Goal: Use online tool/utility: Utilize a website feature to perform a specific function

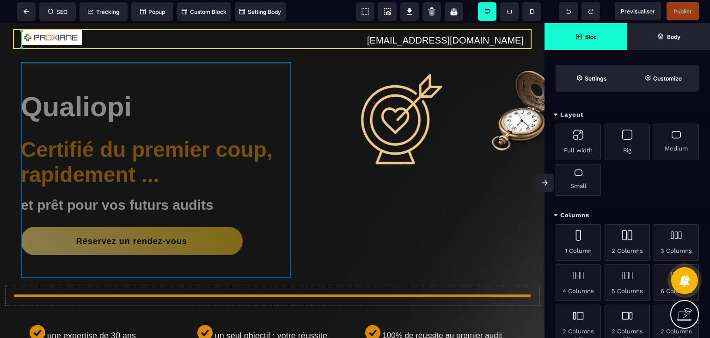
drag, startPoint x: 0, startPoint y: 23, endPoint x: 68, endPoint y: 40, distance: 70.1
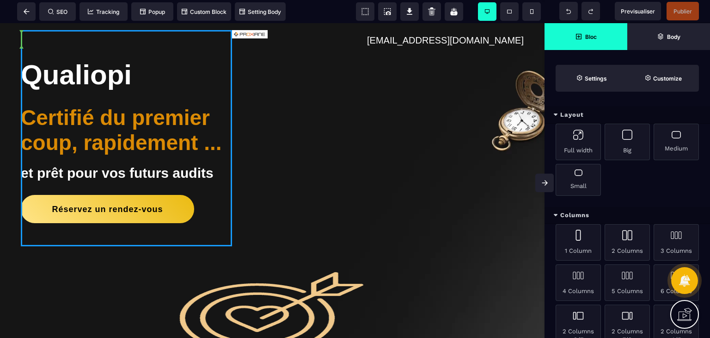
select select
select select "**"
select select "*"
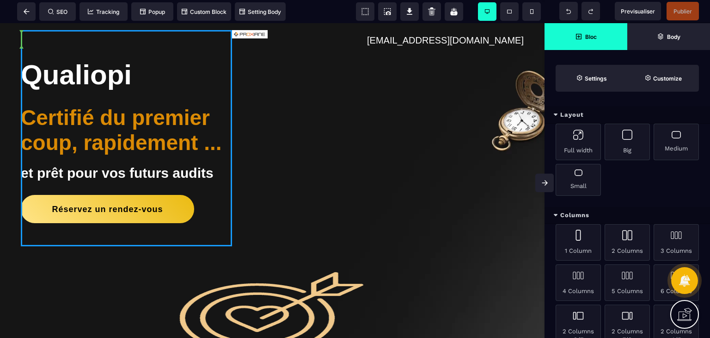
select select "**"
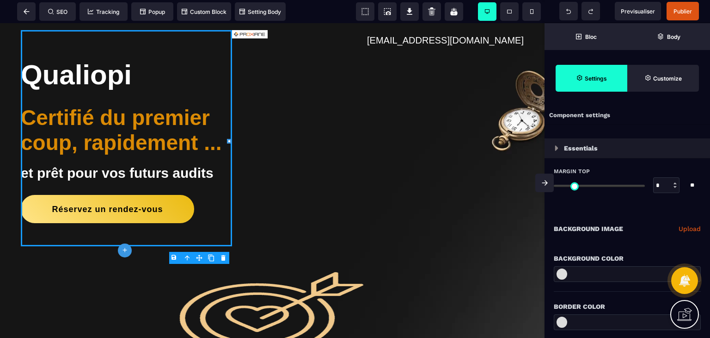
click at [68, 40] on div "Qualiopi Certifié du premier coup, rapidement ... et prêt pour vos futurs audit…" at bounding box center [126, 138] width 211 height 216
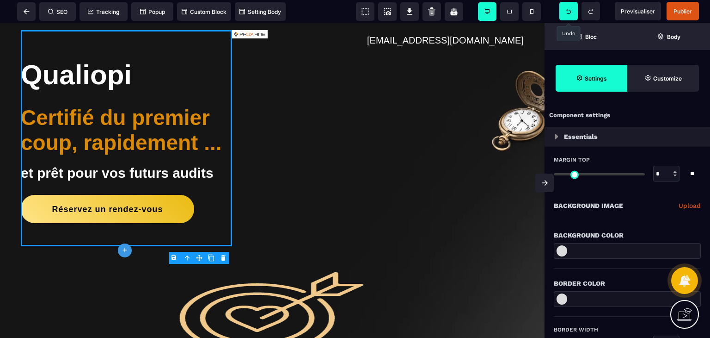
click at [570, 9] on icon at bounding box center [569, 11] width 5 height 5
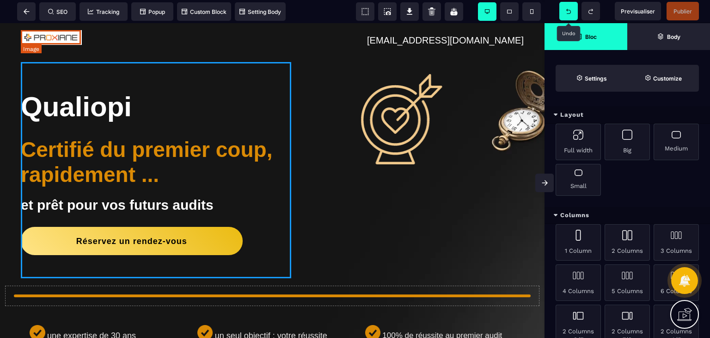
click at [68, 42] on img at bounding box center [51, 37] width 61 height 15
select select
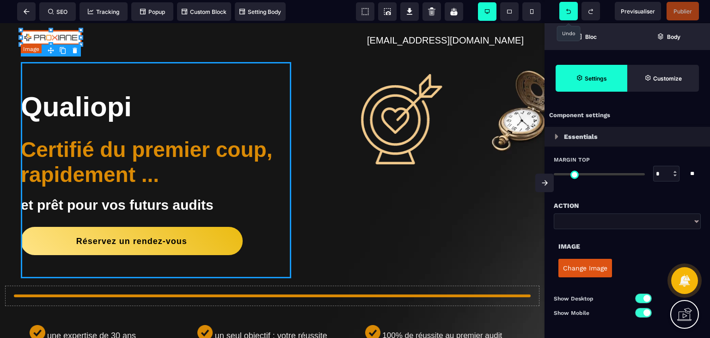
type input "*"
type input "**"
type input "***"
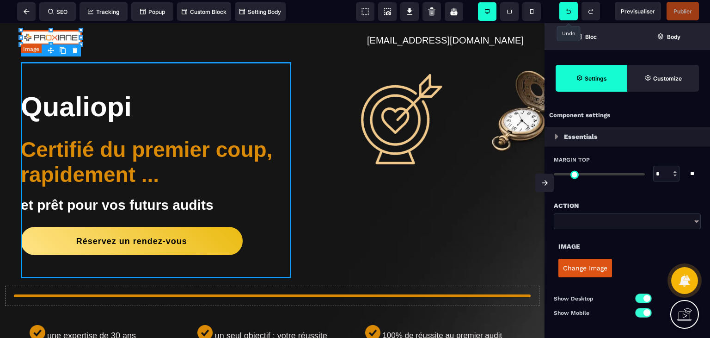
type input "*"
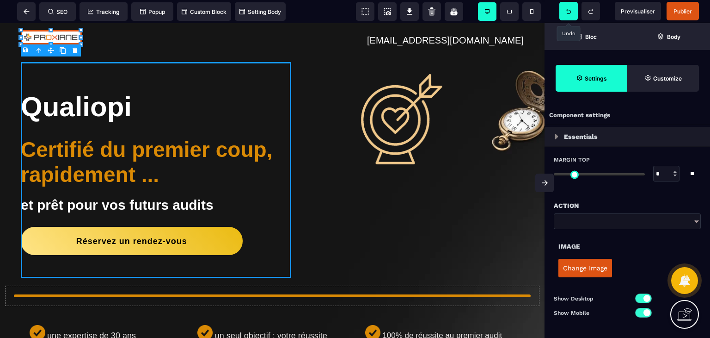
type input "**"
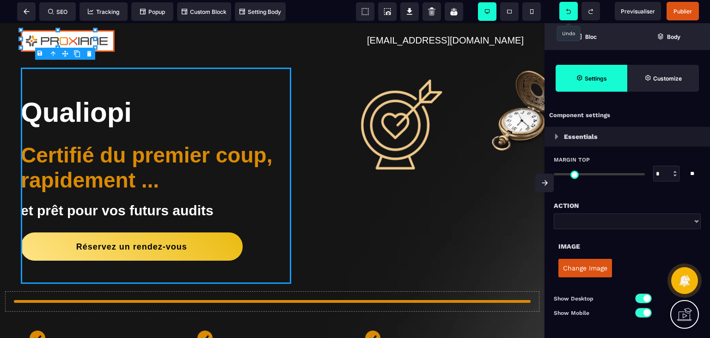
type input "**"
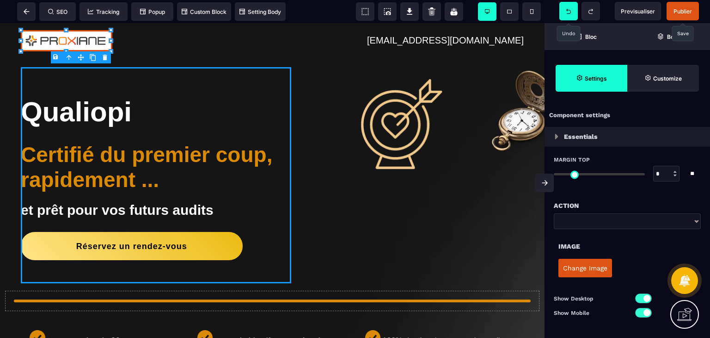
click at [683, 6] on span "Publier" at bounding box center [683, 11] width 32 height 19
click at [29, 12] on icon at bounding box center [27, 12] width 6 height 6
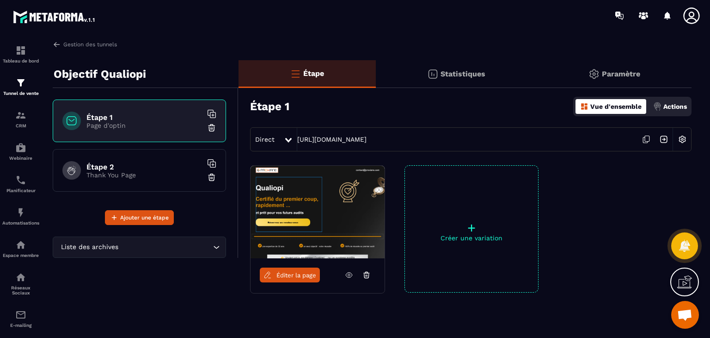
click at [677, 106] on p "Actions" at bounding box center [676, 106] width 24 height 7
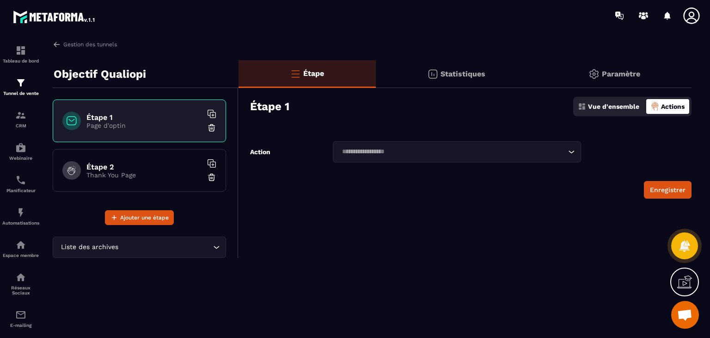
click at [579, 149] on div "Loading..." at bounding box center [457, 151] width 248 height 21
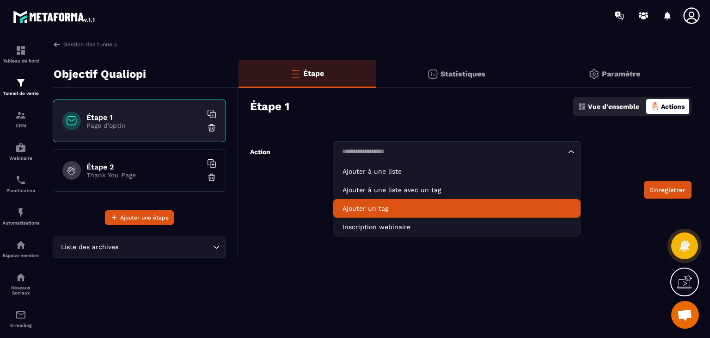
click at [494, 207] on p "Ajouter un tag" at bounding box center [457, 208] width 229 height 9
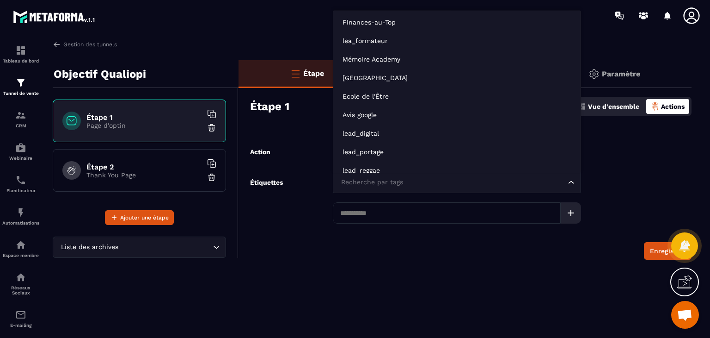
click at [434, 187] on div "Recherche par tags Loading..." at bounding box center [457, 182] width 248 height 21
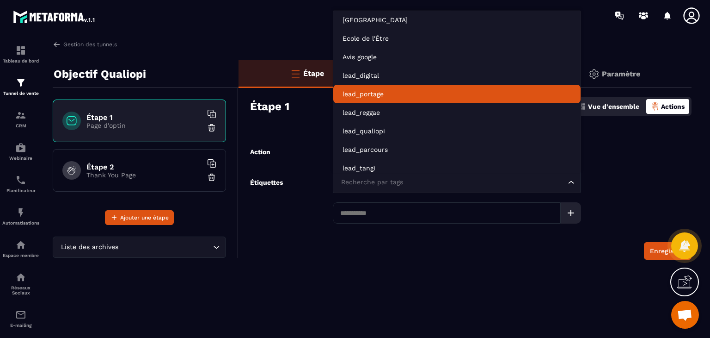
scroll to position [66, 0]
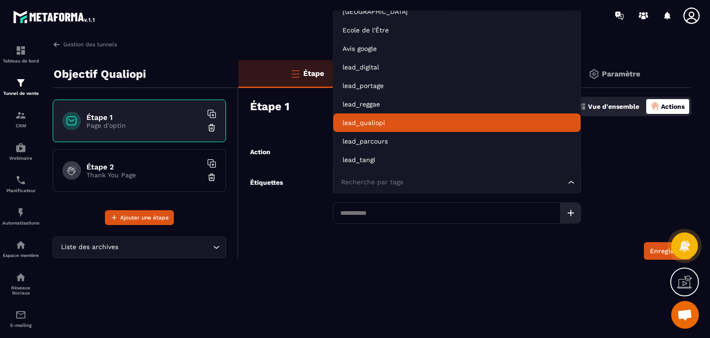
click at [390, 124] on p "lead_qualiopi" at bounding box center [457, 122] width 229 height 9
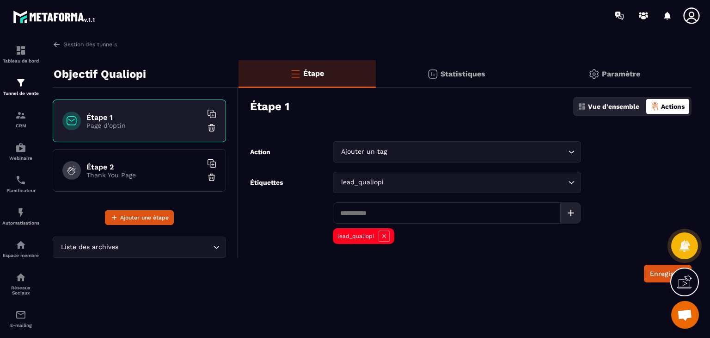
click at [635, 67] on div "Paramètre" at bounding box center [614, 74] width 155 height 28
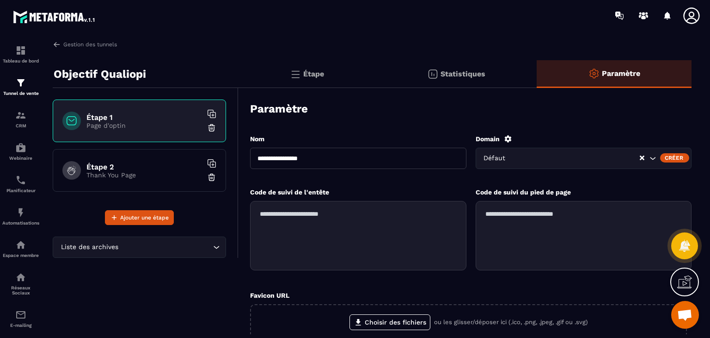
click at [619, 166] on div "Défaut" at bounding box center [584, 158] width 216 height 21
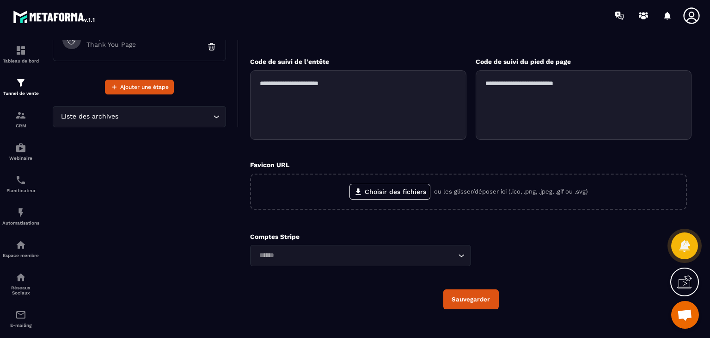
scroll to position [131, 0]
click at [474, 300] on button "Sauvegarder" at bounding box center [472, 299] width 56 height 20
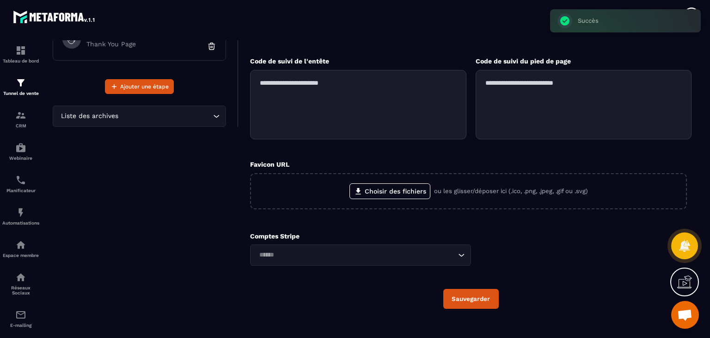
click at [310, 243] on div "Comptes Stripe Loading..." at bounding box center [360, 248] width 221 height 33
click at [315, 256] on input "Search for option" at bounding box center [356, 255] width 200 height 10
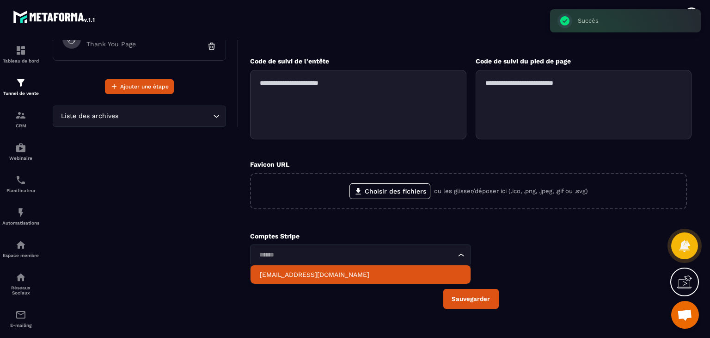
click at [320, 274] on p "[EMAIL_ADDRESS][DOMAIN_NAME]" at bounding box center [361, 274] width 202 height 9
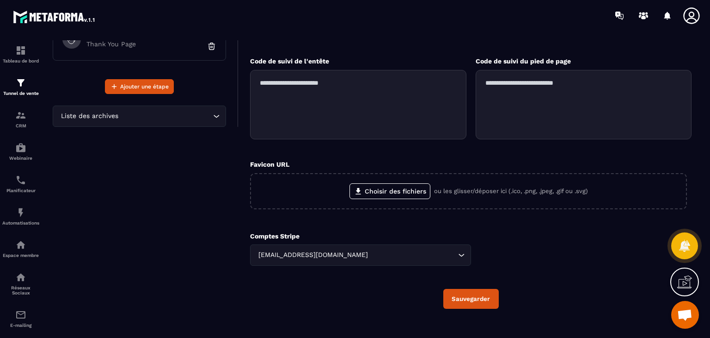
click at [461, 300] on button "Sauvegarder" at bounding box center [472, 299] width 56 height 20
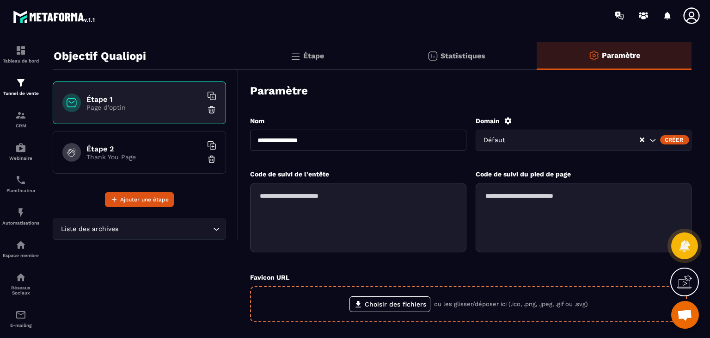
scroll to position [18, 0]
click at [161, 155] on p "Thank You Page" at bounding box center [144, 156] width 116 height 7
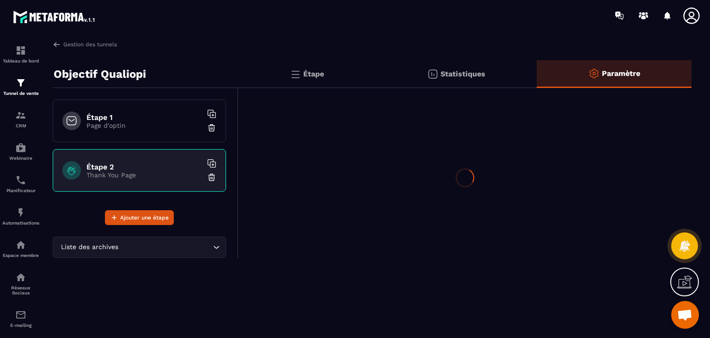
scroll to position [0, 0]
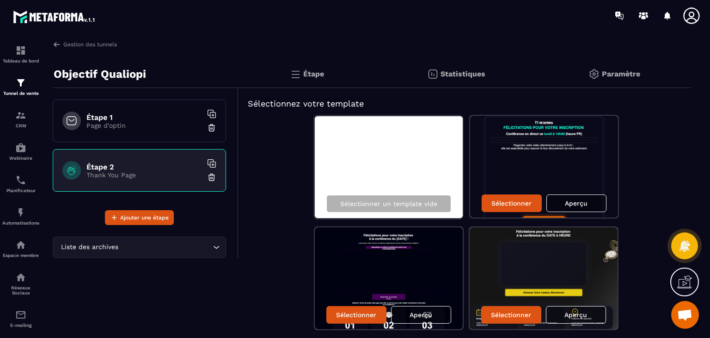
click at [141, 115] on h6 "Étape 1" at bounding box center [144, 117] width 116 height 9
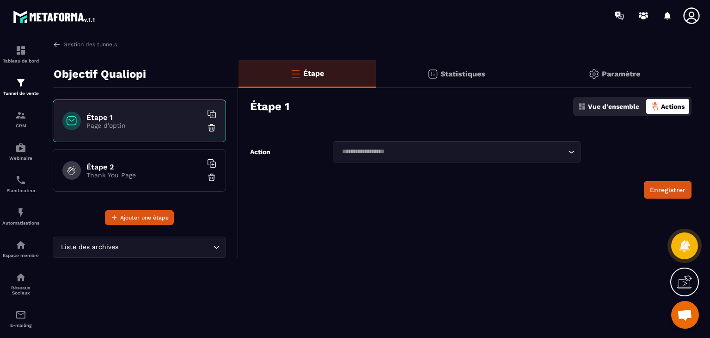
click at [135, 161] on div "Étape 2 Thank You Page" at bounding box center [139, 170] width 173 height 43
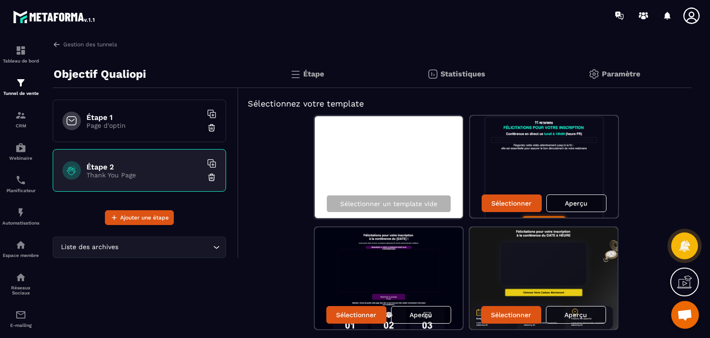
click at [134, 117] on h6 "Étape 1" at bounding box center [144, 117] width 116 height 9
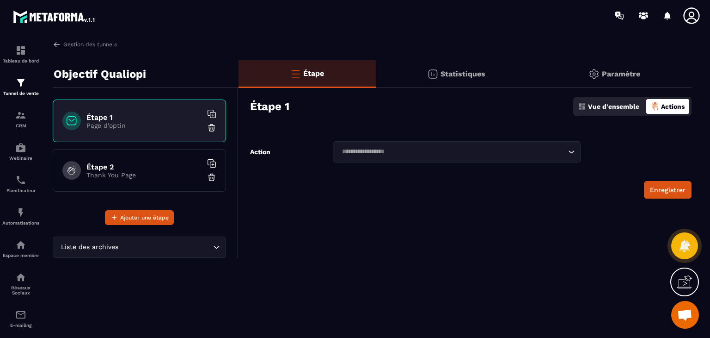
click at [151, 172] on p "Thank You Page" at bounding box center [144, 174] width 116 height 7
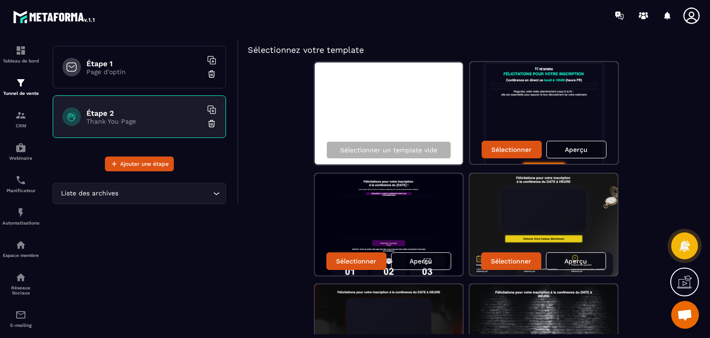
scroll to position [54, 0]
click at [646, 137] on div "Sélectionner un template vide Sélectionner Aperçu Sélectionner Aperçu Sélection…" at bounding box center [465, 334] width 435 height 547
click at [588, 152] on div "Aperçu" at bounding box center [577, 150] width 60 height 18
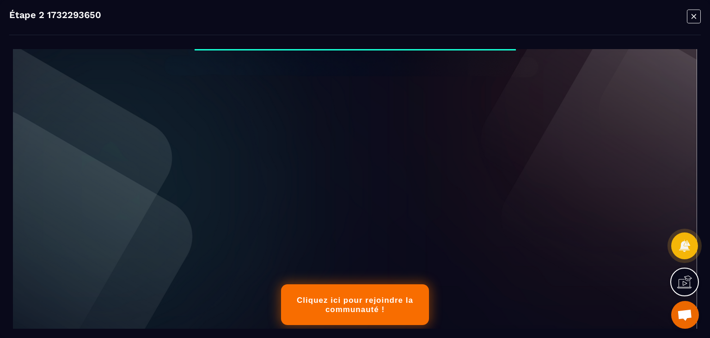
scroll to position [0, 0]
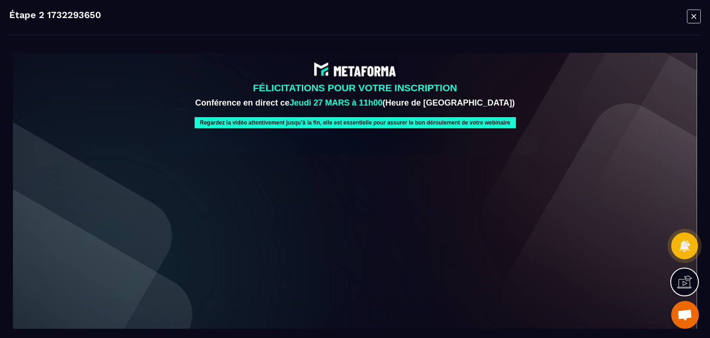
click at [690, 13] on icon "Modal window" at bounding box center [694, 16] width 14 height 14
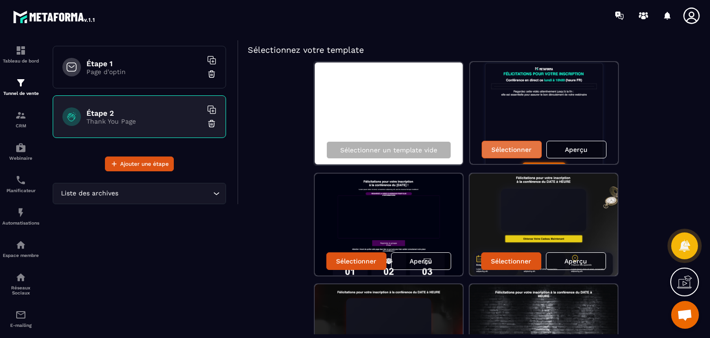
click at [523, 152] on p "Sélectionner" at bounding box center [512, 149] width 40 height 7
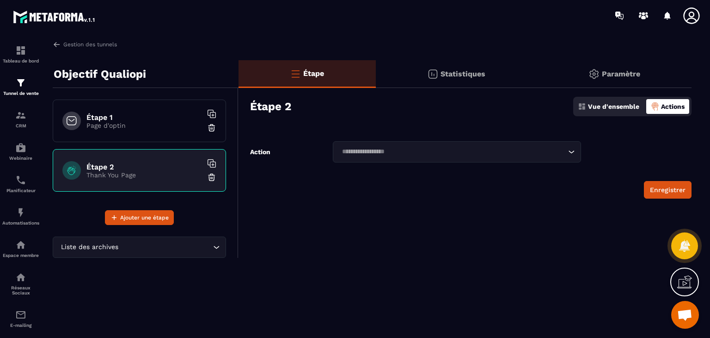
click at [130, 125] on p "Page d'optin" at bounding box center [144, 125] width 116 height 7
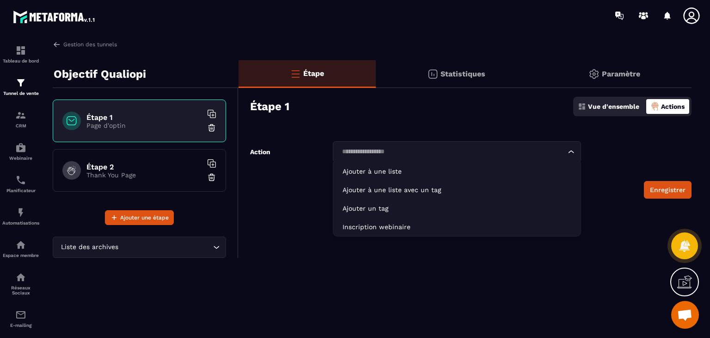
click at [413, 153] on input "Search for option" at bounding box center [452, 152] width 227 height 10
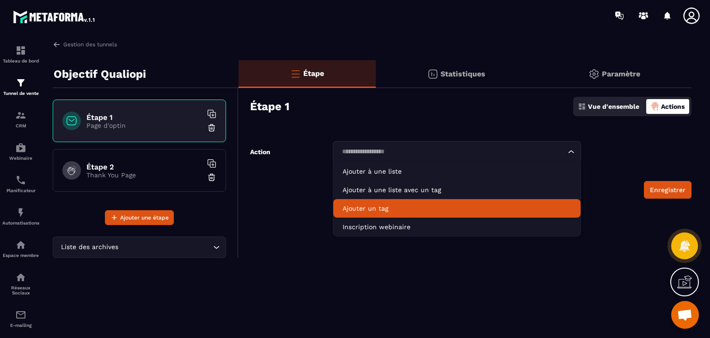
click at [394, 208] on p "Ajouter un tag" at bounding box center [457, 208] width 229 height 9
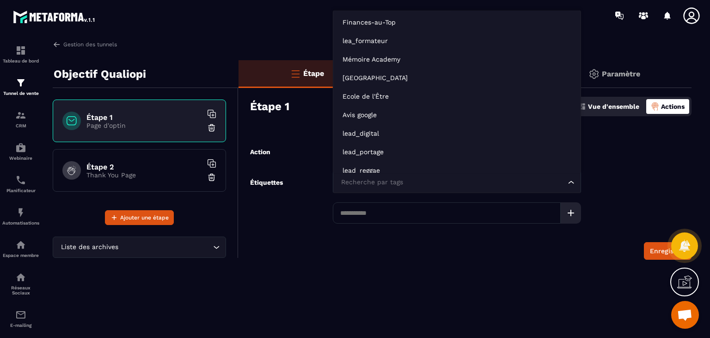
click at [456, 185] on input "Search for option" at bounding box center [452, 182] width 227 height 10
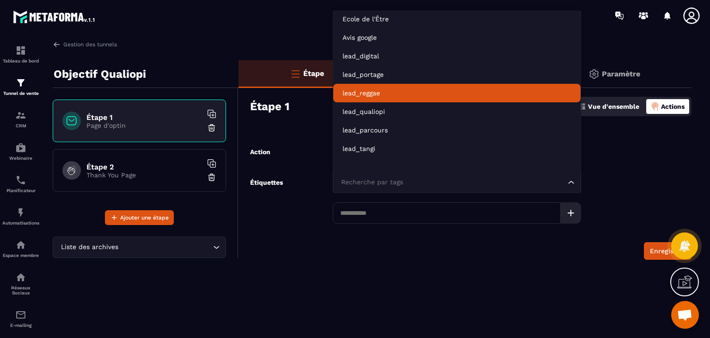
scroll to position [85, 0]
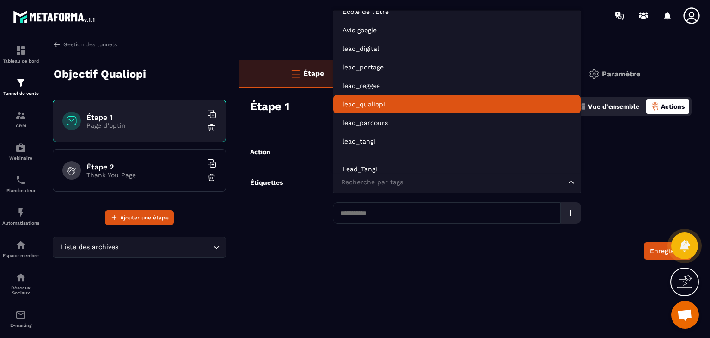
click at [422, 108] on p "lead_qualiopi" at bounding box center [457, 103] width 229 height 9
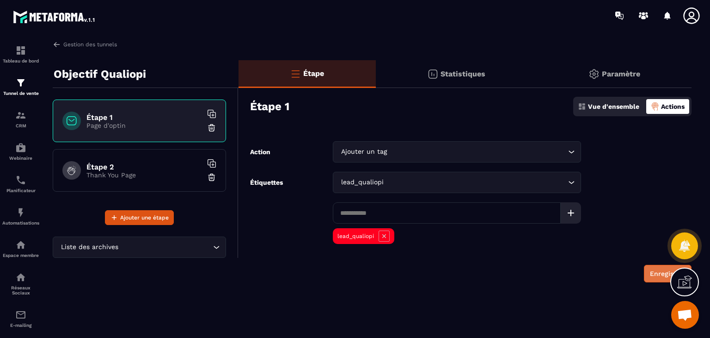
click at [655, 275] on button "Enregistrer" at bounding box center [668, 274] width 48 height 18
